Goal: Transaction & Acquisition: Obtain resource

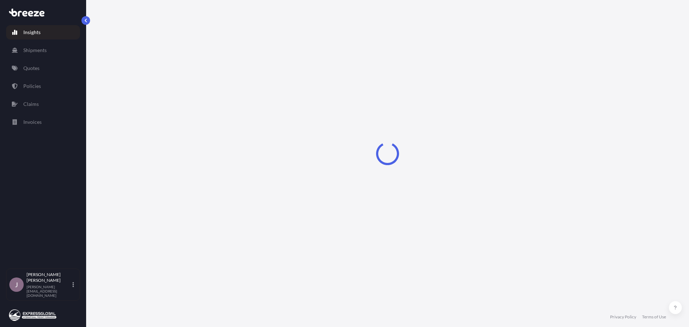
select select "2025"
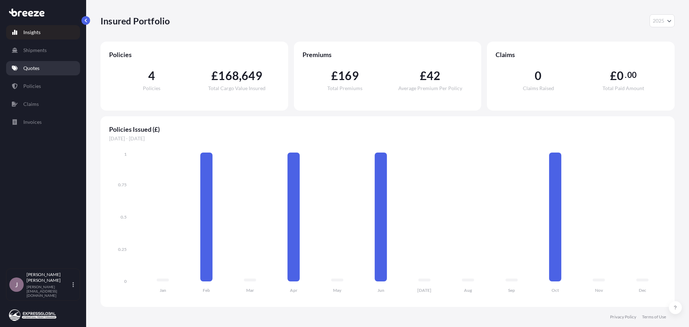
click at [31, 67] on p "Quotes" at bounding box center [31, 68] width 16 height 7
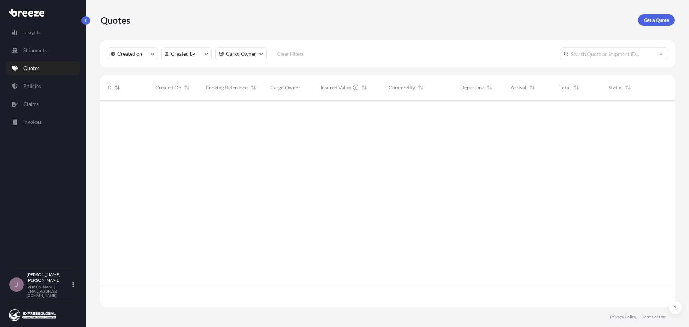
scroll to position [227, 569]
click at [644, 17] on p "Get a Quote" at bounding box center [656, 20] width 25 height 7
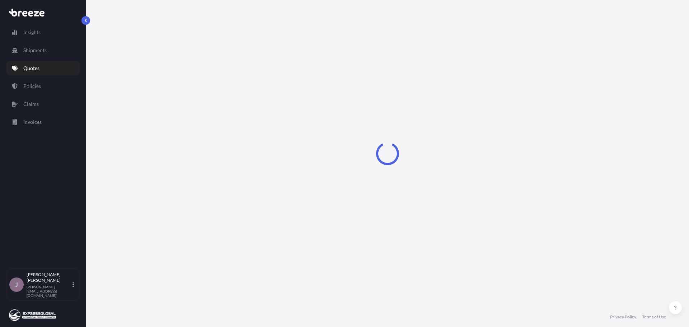
select select "Sea"
select select "1"
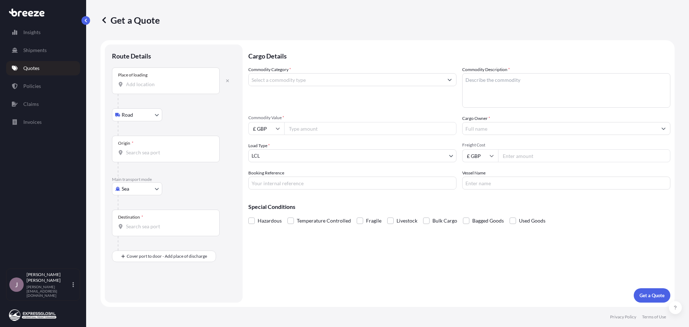
click at [134, 85] on input "Place of loading" at bounding box center [168, 84] width 85 height 7
type input "S"
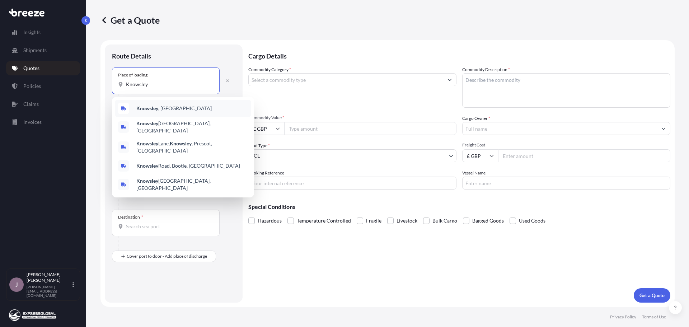
click at [152, 104] on div "[GEOGRAPHIC_DATA] , [GEOGRAPHIC_DATA]" at bounding box center [183, 108] width 136 height 17
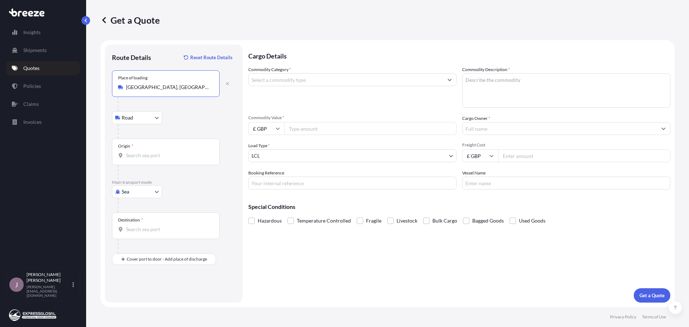
type input "[GEOGRAPHIC_DATA], [GEOGRAPHIC_DATA]"
drag, startPoint x: 142, startPoint y: 151, endPoint x: 128, endPoint y: 157, distance: 15.3
click at [128, 157] on input "Origin *" at bounding box center [168, 155] width 85 height 7
click at [142, 162] on div "Origin *" at bounding box center [166, 152] width 108 height 27
click at [142, 159] on input "Origin * Please select an origin" at bounding box center [168, 155] width 85 height 7
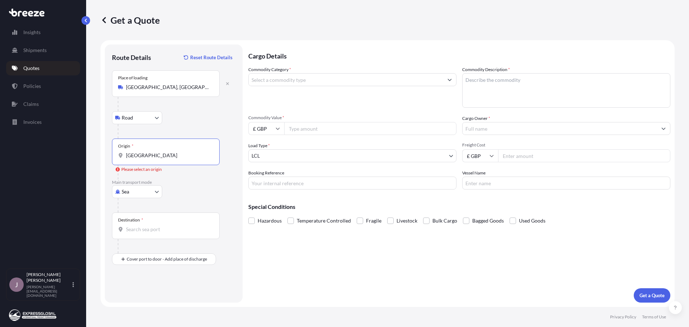
click at [157, 157] on input "[GEOGRAPHIC_DATA]" at bounding box center [168, 155] width 85 height 7
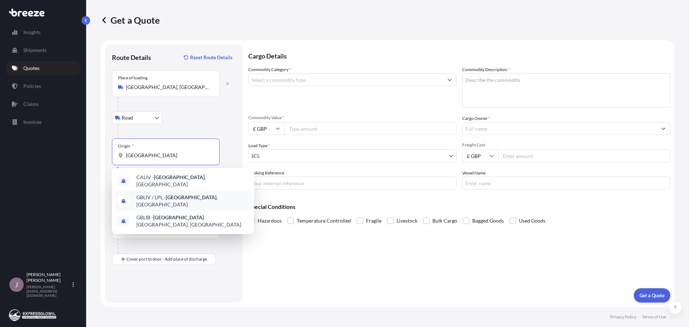
click at [164, 198] on span "GBLIV / LPL - [GEOGRAPHIC_DATA] , [GEOGRAPHIC_DATA]" at bounding box center [192, 201] width 112 height 14
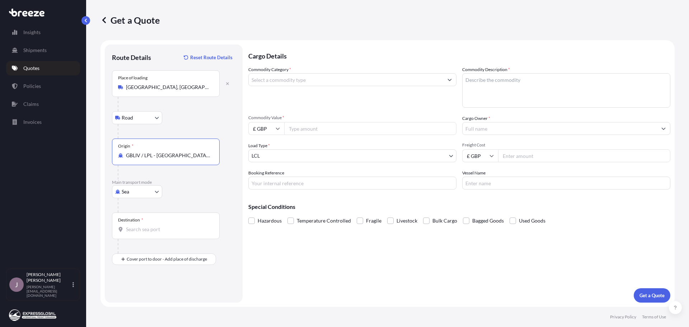
type input "GBLIV / LPL - [GEOGRAPHIC_DATA], [GEOGRAPHIC_DATA]"
click at [136, 230] on input "Destination *" at bounding box center [168, 229] width 85 height 7
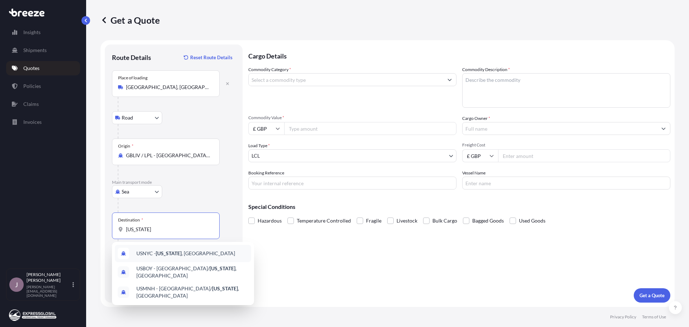
click at [172, 257] on div "USNYC - [US_STATE] , [GEOGRAPHIC_DATA]" at bounding box center [183, 253] width 136 height 17
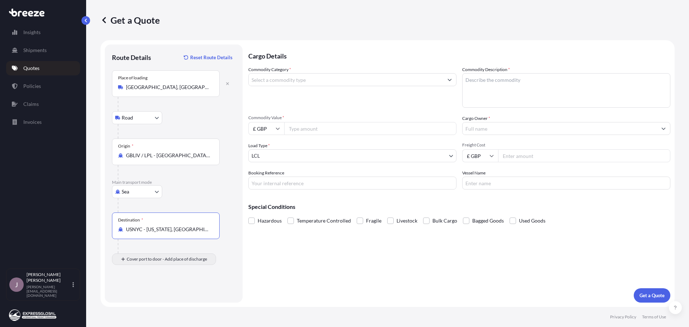
type input "USNYC - [US_STATE], [GEOGRAPHIC_DATA]"
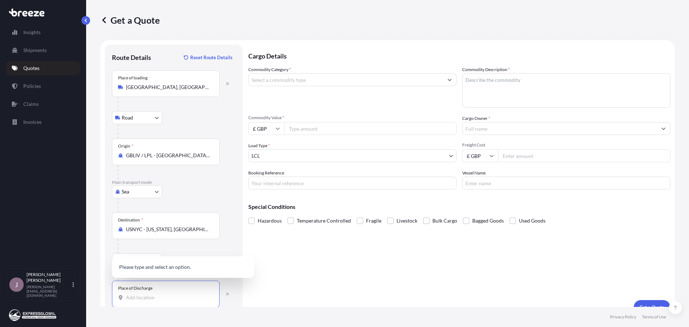
click at [140, 299] on input "Place of Discharge" at bounding box center [168, 297] width 85 height 7
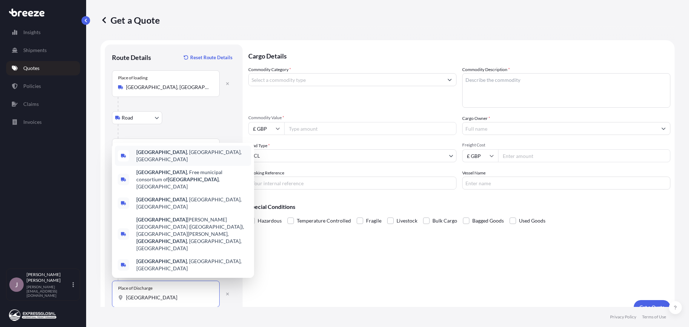
click at [171, 163] on span "[GEOGRAPHIC_DATA] , [GEOGRAPHIC_DATA], [GEOGRAPHIC_DATA]" at bounding box center [192, 156] width 112 height 14
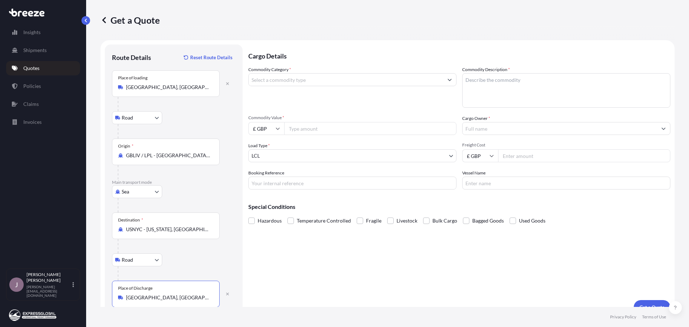
type input "[GEOGRAPHIC_DATA], [GEOGRAPHIC_DATA], [GEOGRAPHIC_DATA]"
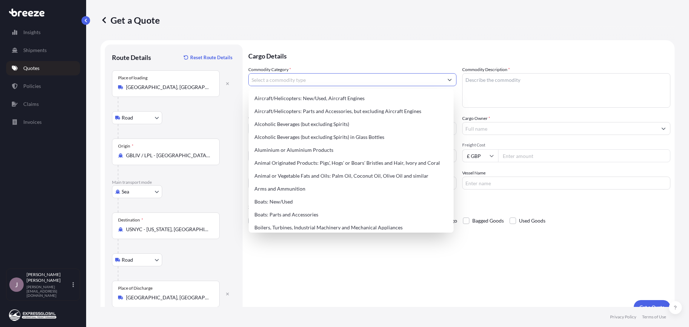
click at [283, 83] on input "Commodity Category *" at bounding box center [346, 79] width 195 height 13
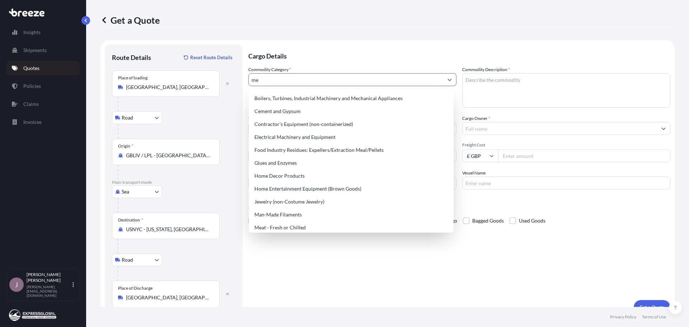
type input "m"
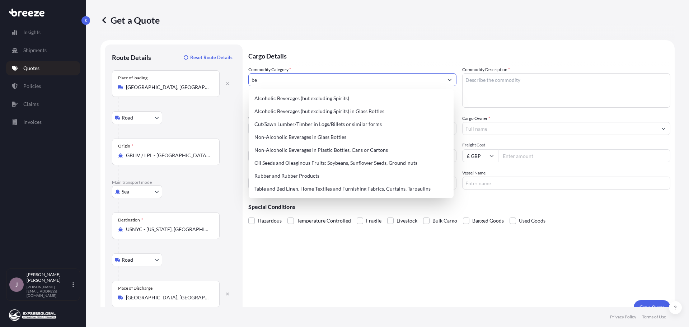
type input "b"
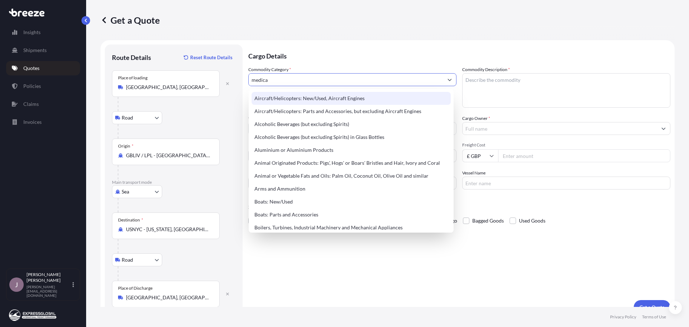
click at [282, 84] on input "medica" at bounding box center [346, 79] width 195 height 13
drag, startPoint x: 281, startPoint y: 79, endPoint x: 71, endPoint y: 90, distance: 210.0
click at [71, 90] on div "Insights Shipments Quotes Policies Claims Invoices J [PERSON_NAME] [PERSON_NAME…" at bounding box center [344, 163] width 689 height 327
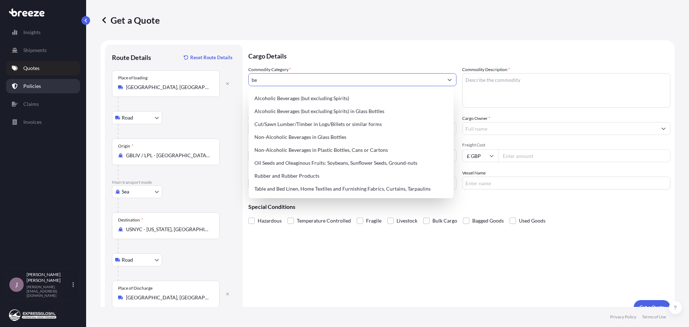
type input "b"
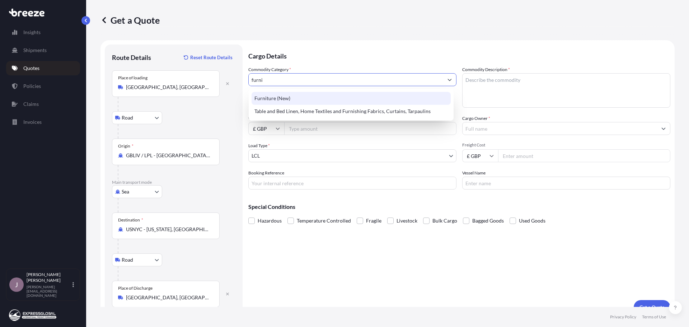
drag, startPoint x: 280, startPoint y: 81, endPoint x: 76, endPoint y: 84, distance: 204.0
click at [76, 84] on div "Insights Shipments Quotes Policies Claims Invoices J [PERSON_NAME] [PERSON_NAME…" at bounding box center [344, 163] width 689 height 327
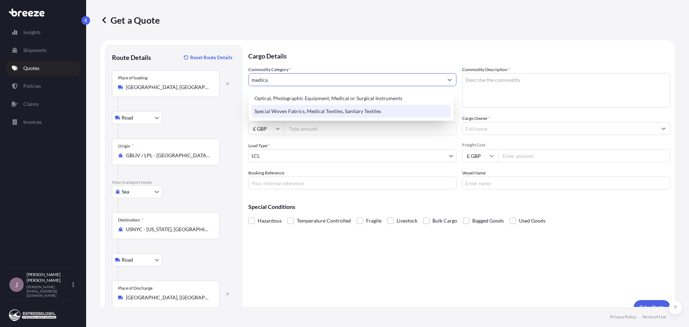
click at [318, 112] on div "Special Woven Fabrics, Medical Textiles, Sanitary Textiles" at bounding box center [351, 111] width 199 height 13
type input "Special Woven Fabrics, Medical Textiles, Sanitary Textiles"
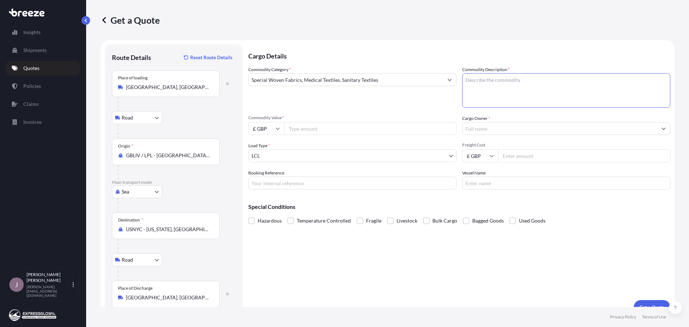
click at [494, 86] on textarea "Commodity Description *" at bounding box center [567, 90] width 208 height 34
type textarea "Medical Grate Mattresses"
click at [322, 128] on input "Commodity Value *" at bounding box center [370, 128] width 172 height 13
type input "15198.18"
click at [269, 129] on input "£ GBP" at bounding box center [266, 128] width 36 height 13
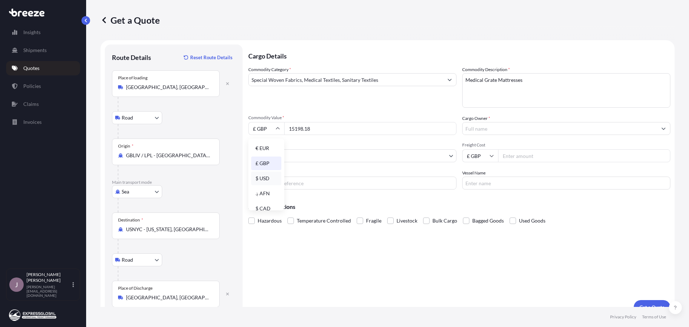
click at [269, 178] on div "$ USD" at bounding box center [266, 179] width 30 height 14
type input "$ USD"
click at [471, 128] on input "Cargo Owner *" at bounding box center [560, 128] width 195 height 13
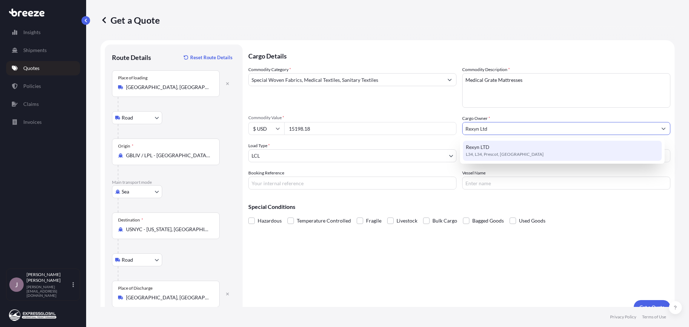
click at [487, 147] on span "Rexyn LTD" at bounding box center [478, 147] width 24 height 7
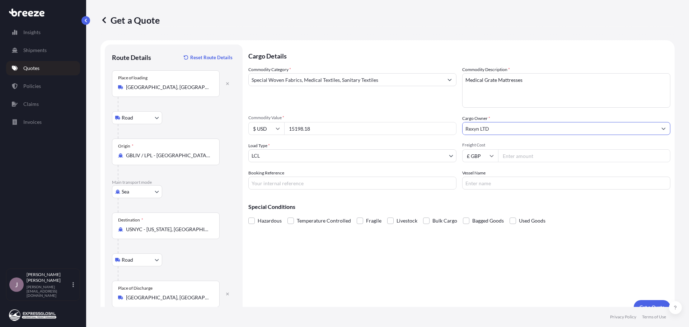
type input "Rexyn LTD"
click at [301, 157] on body "4 options available. 1 option available. 0 options available. 1 option availabl…" at bounding box center [344, 163] width 689 height 327
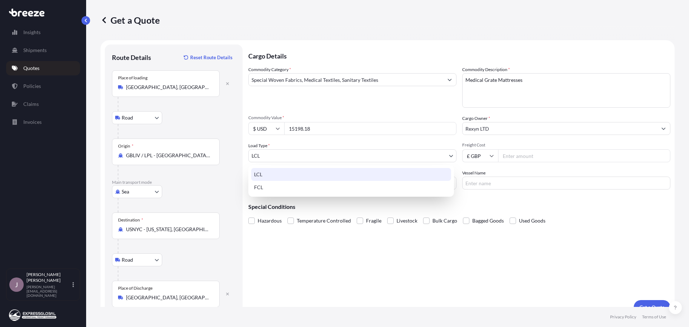
click at [266, 180] on div "LCL" at bounding box center [351, 174] width 200 height 13
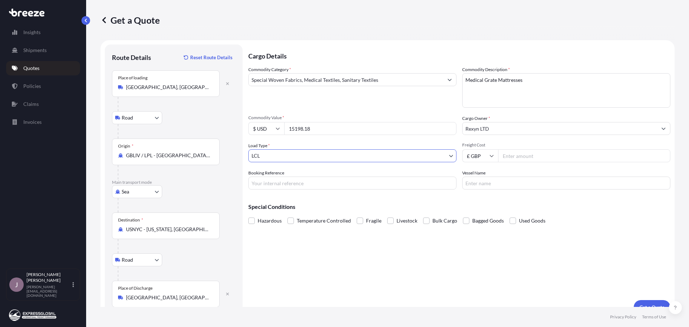
click at [543, 157] on input "Freight Cost" at bounding box center [584, 155] width 172 height 13
type input "2400"
click at [287, 183] on input "Booking Reference" at bounding box center [352, 183] width 208 height 13
type input "GEEJ251009468"
click at [475, 179] on input "Vessel Name" at bounding box center [567, 183] width 208 height 13
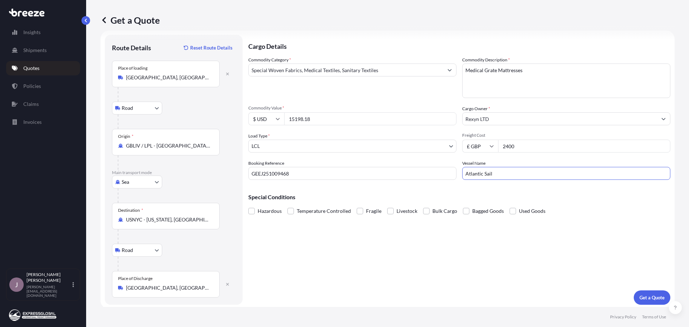
scroll to position [12, 0]
type input "Atlantic Sail"
click at [638, 299] on button "Get a Quote" at bounding box center [652, 295] width 37 height 14
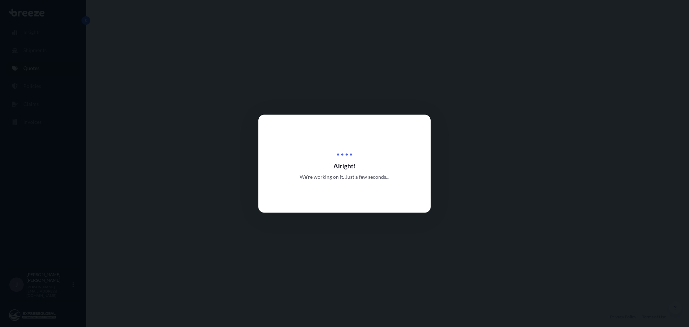
select select "Road"
select select "Sea"
select select "Road"
select select "1"
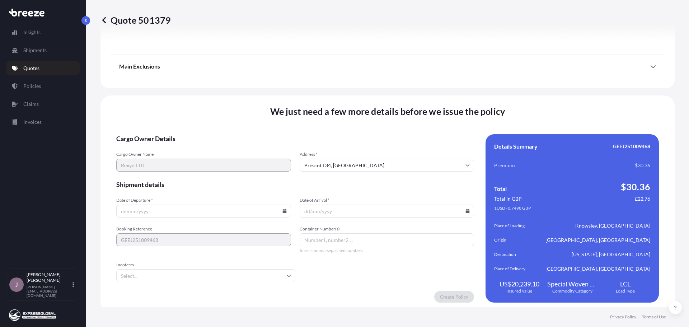
scroll to position [956, 0]
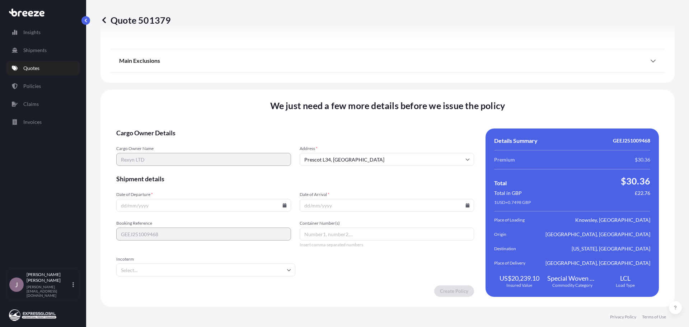
click at [168, 207] on input "Date of Departure *" at bounding box center [203, 205] width 175 height 13
type input "[DATE]"
click at [350, 205] on input "Date of Arrival *" at bounding box center [387, 205] width 175 height 13
type input "[DATE]"
click at [347, 237] on input "Container Number(s)" at bounding box center [387, 234] width 175 height 13
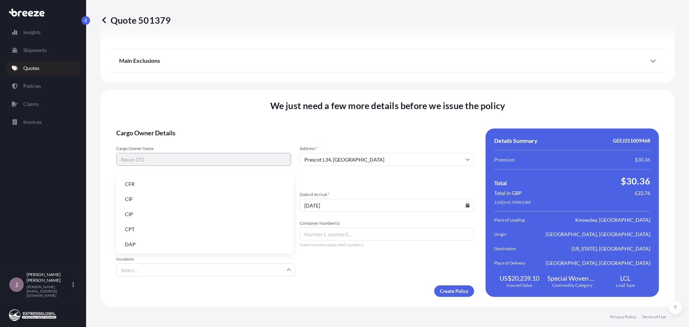
click at [202, 271] on input "Incoterm" at bounding box center [205, 270] width 179 height 13
click at [140, 223] on li "DDP" at bounding box center [205, 224] width 172 height 14
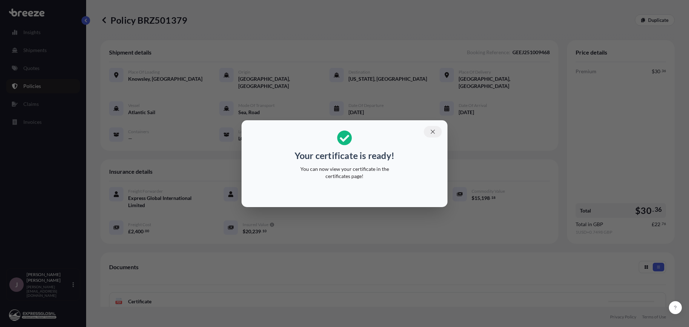
click at [431, 133] on icon "button" at bounding box center [433, 132] width 6 height 6
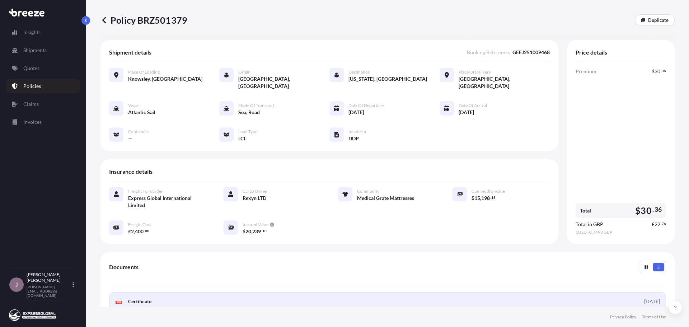
click at [645, 298] on div "[DATE]" at bounding box center [653, 301] width 16 height 7
